Goal: Find specific page/section: Find specific page/section

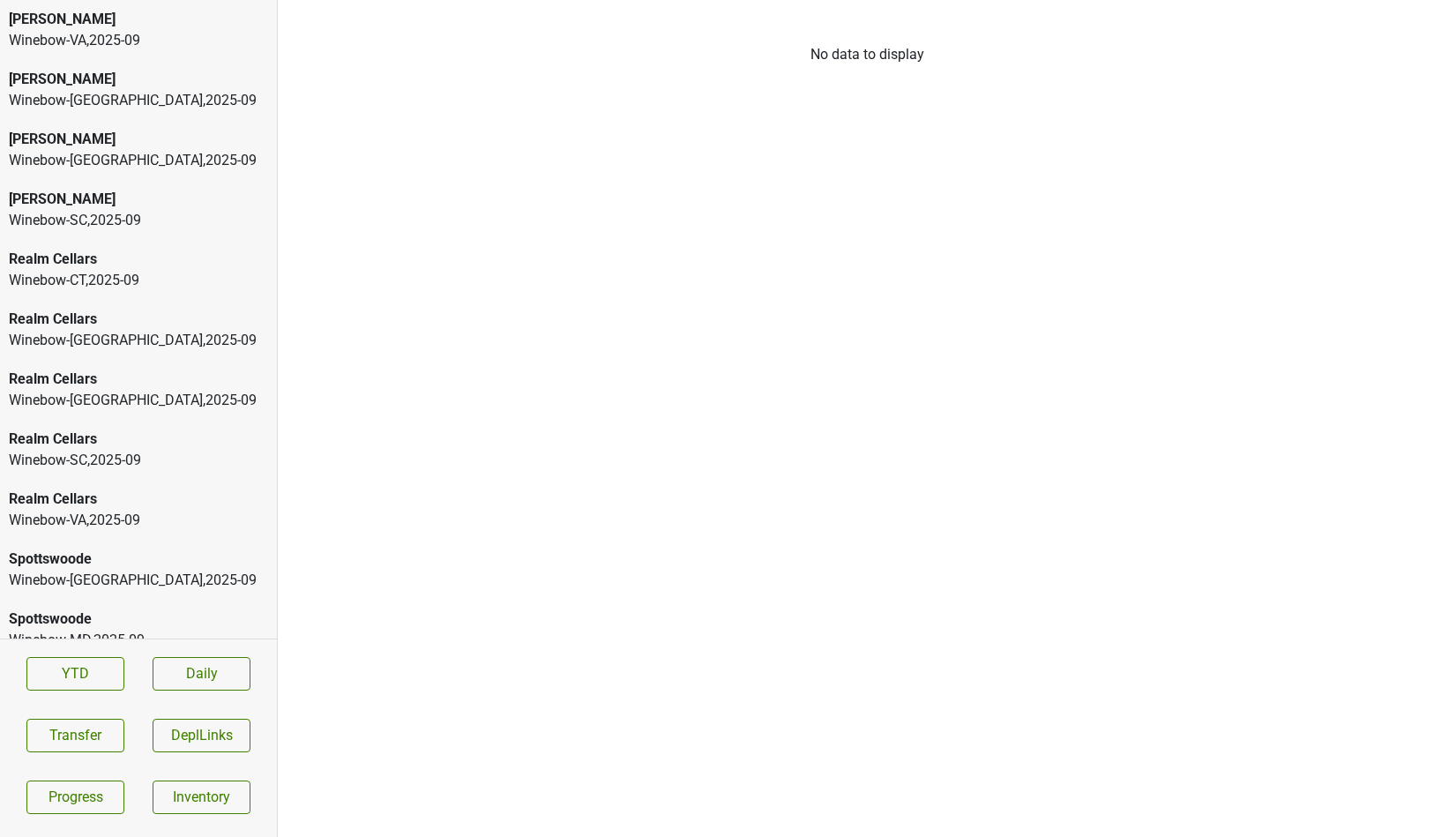
click at [144, 199] on div "Peter Michael" at bounding box center [139, 200] width 260 height 22
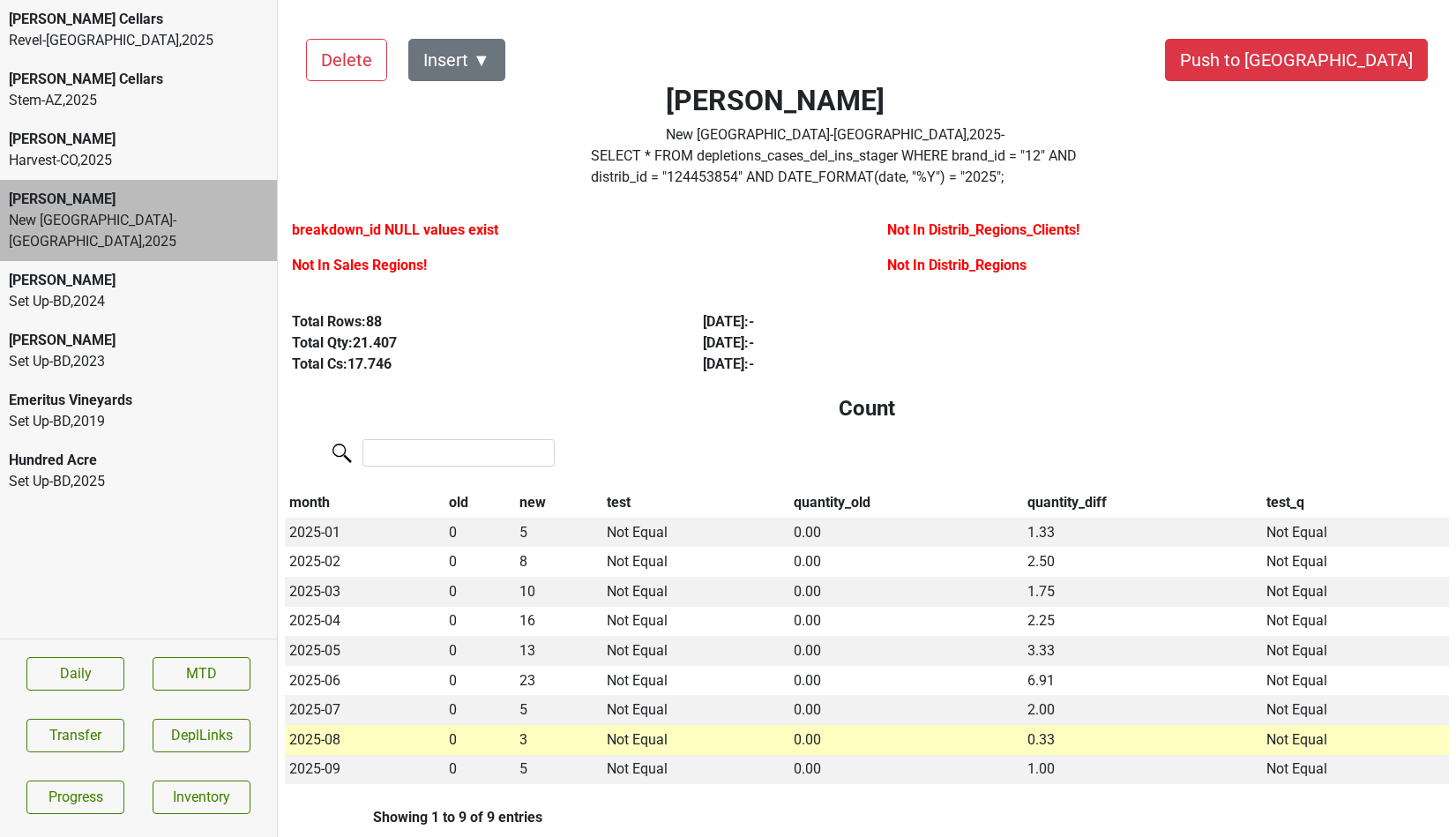
scroll to position [6700, 0]
